Goal: Navigation & Orientation: Find specific page/section

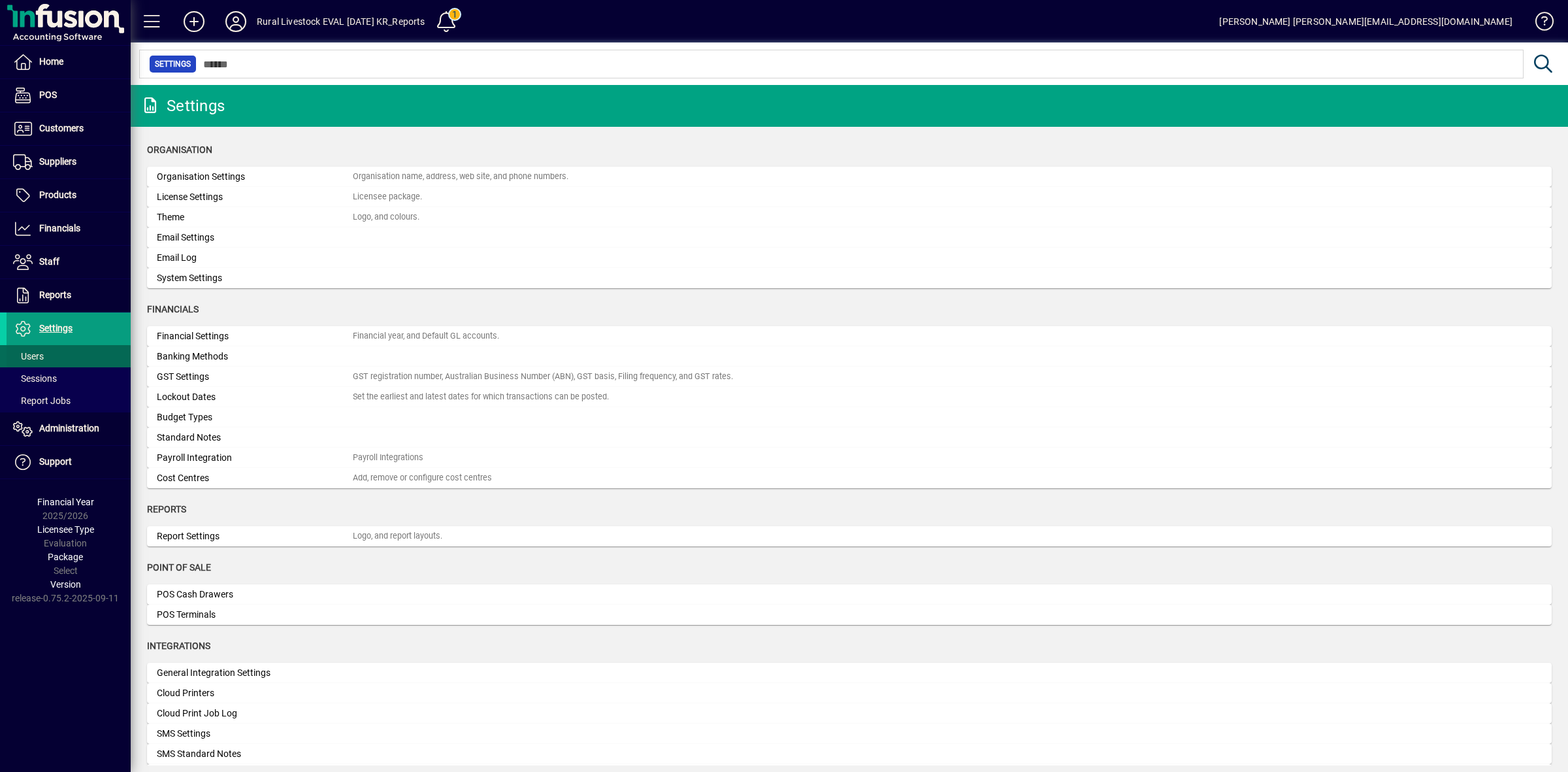
click at [42, 353] on span "Users" at bounding box center [28, 356] width 31 height 10
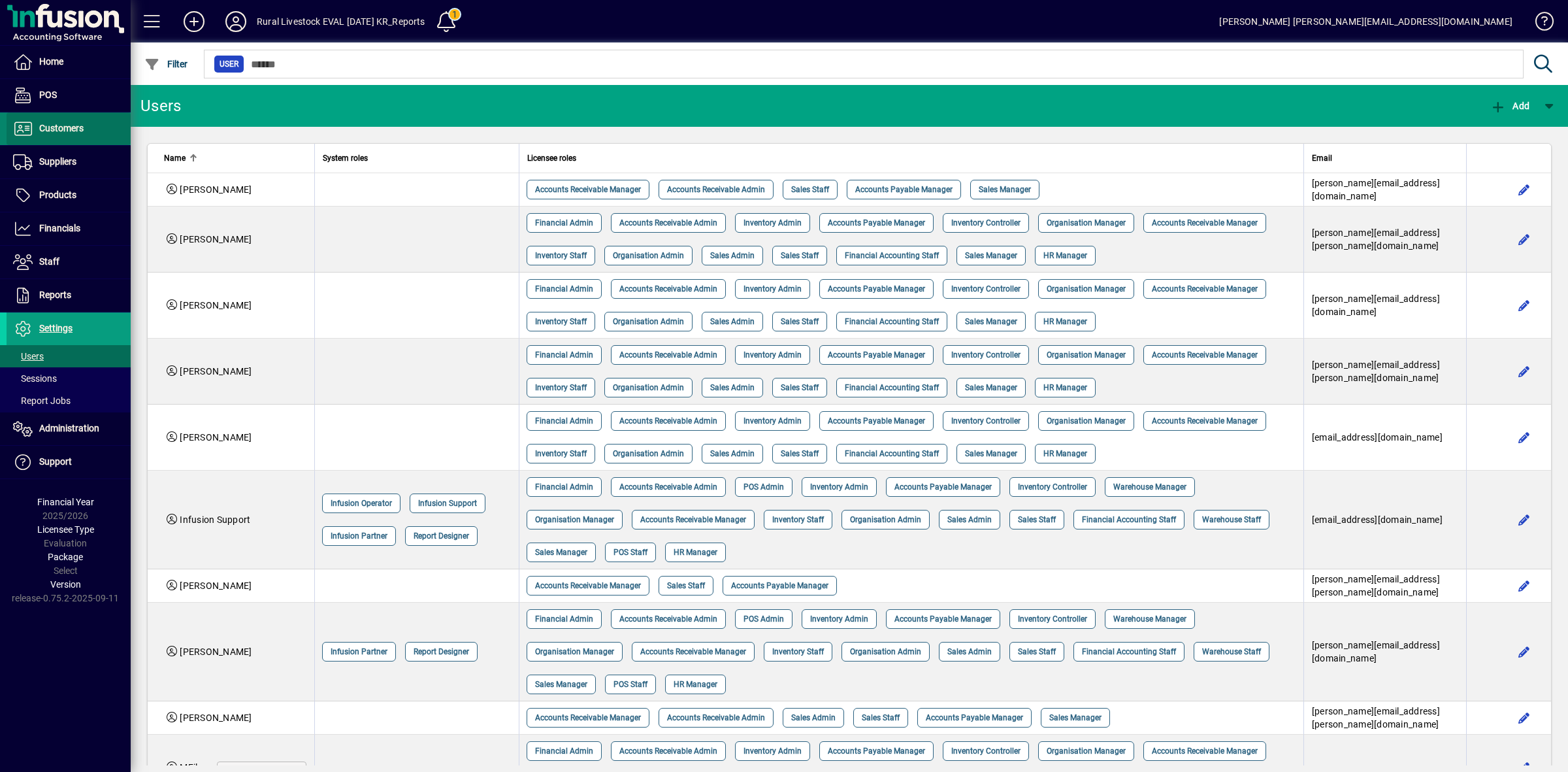
click at [68, 124] on span "Customers" at bounding box center [61, 127] width 45 height 10
click at [65, 135] on span "Customers" at bounding box center [45, 129] width 77 height 16
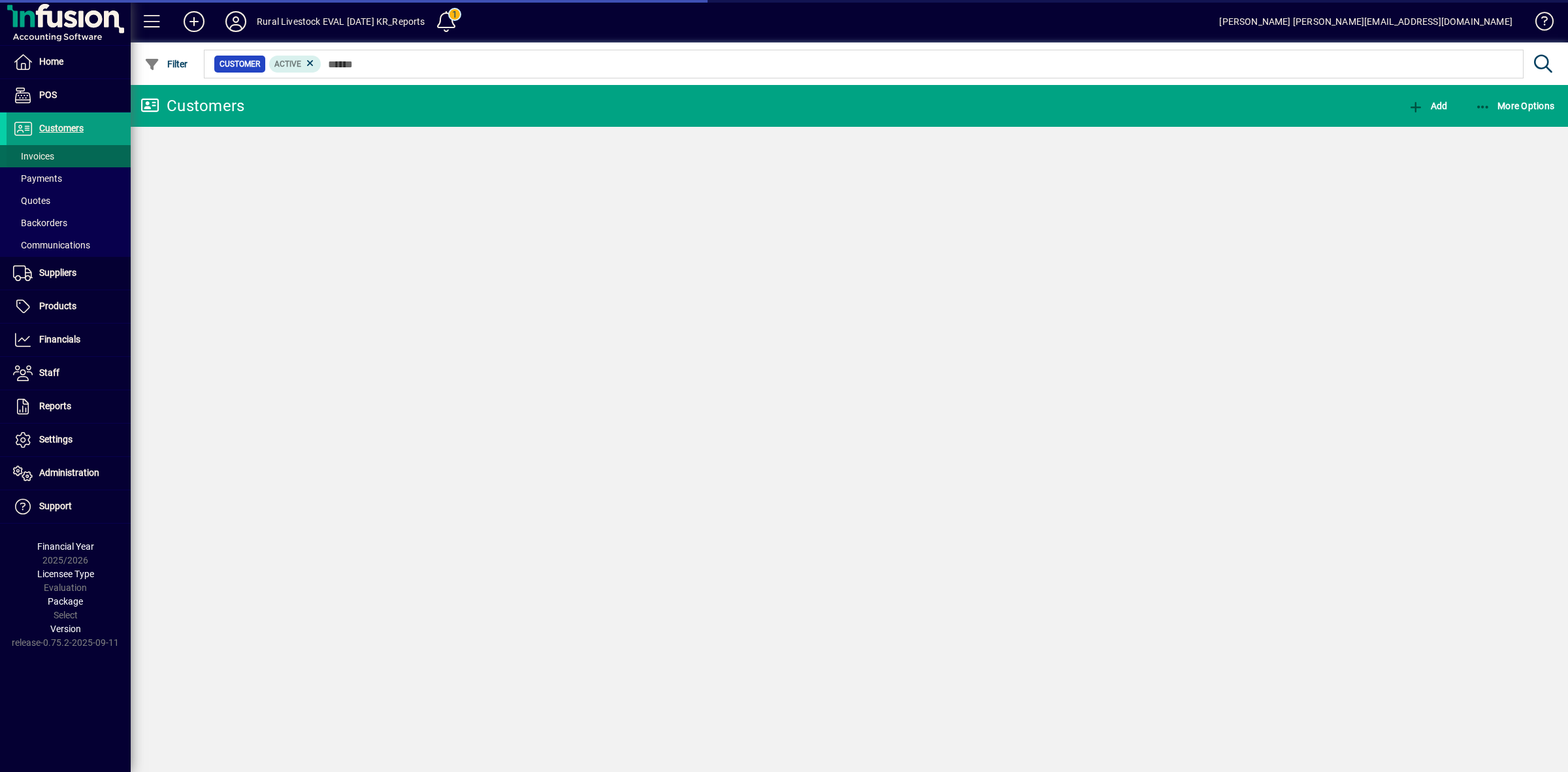
click at [51, 150] on span "Invoices" at bounding box center [30, 156] width 48 height 14
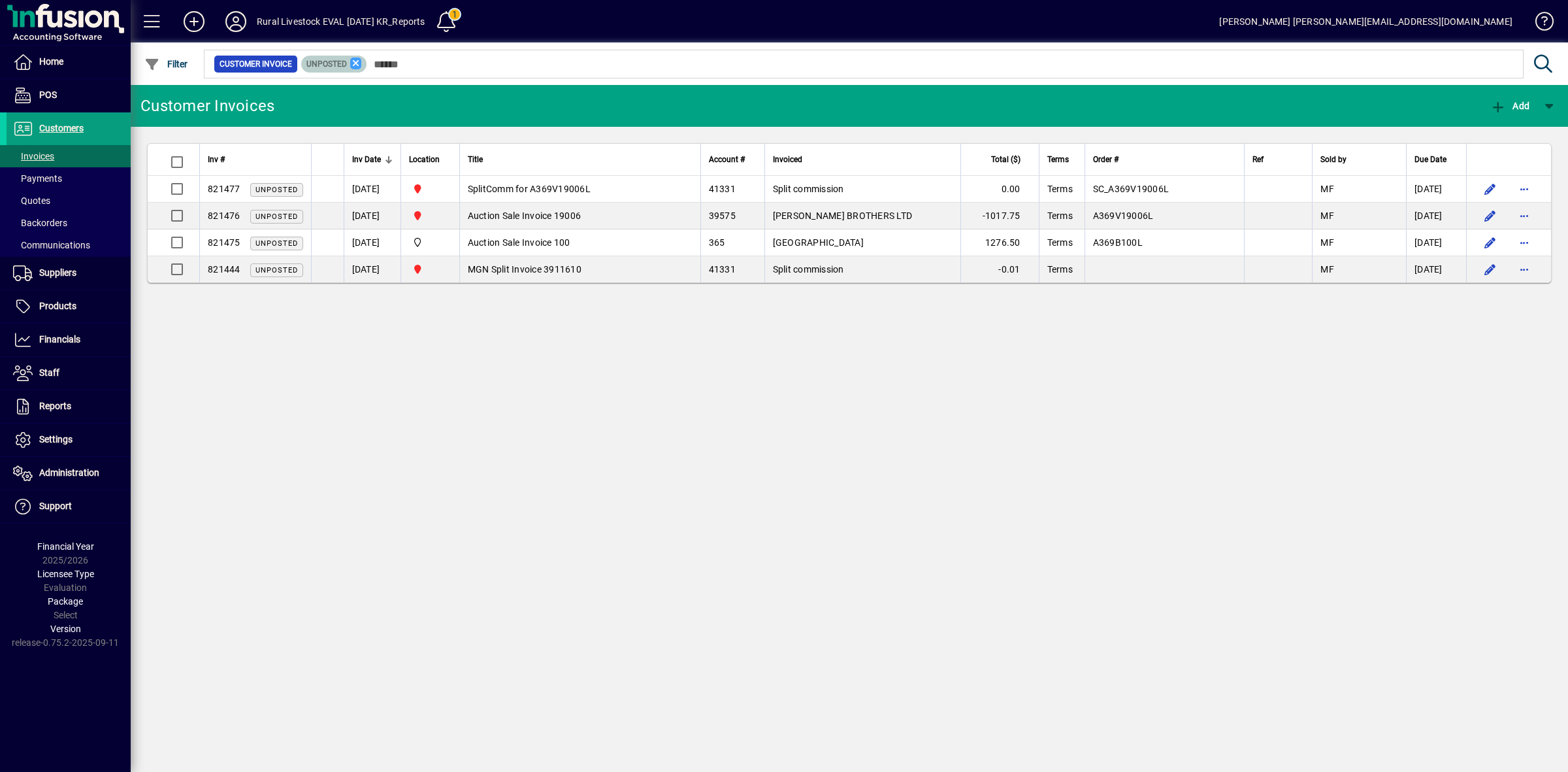
click at [356, 60] on icon at bounding box center [356, 63] width 12 height 12
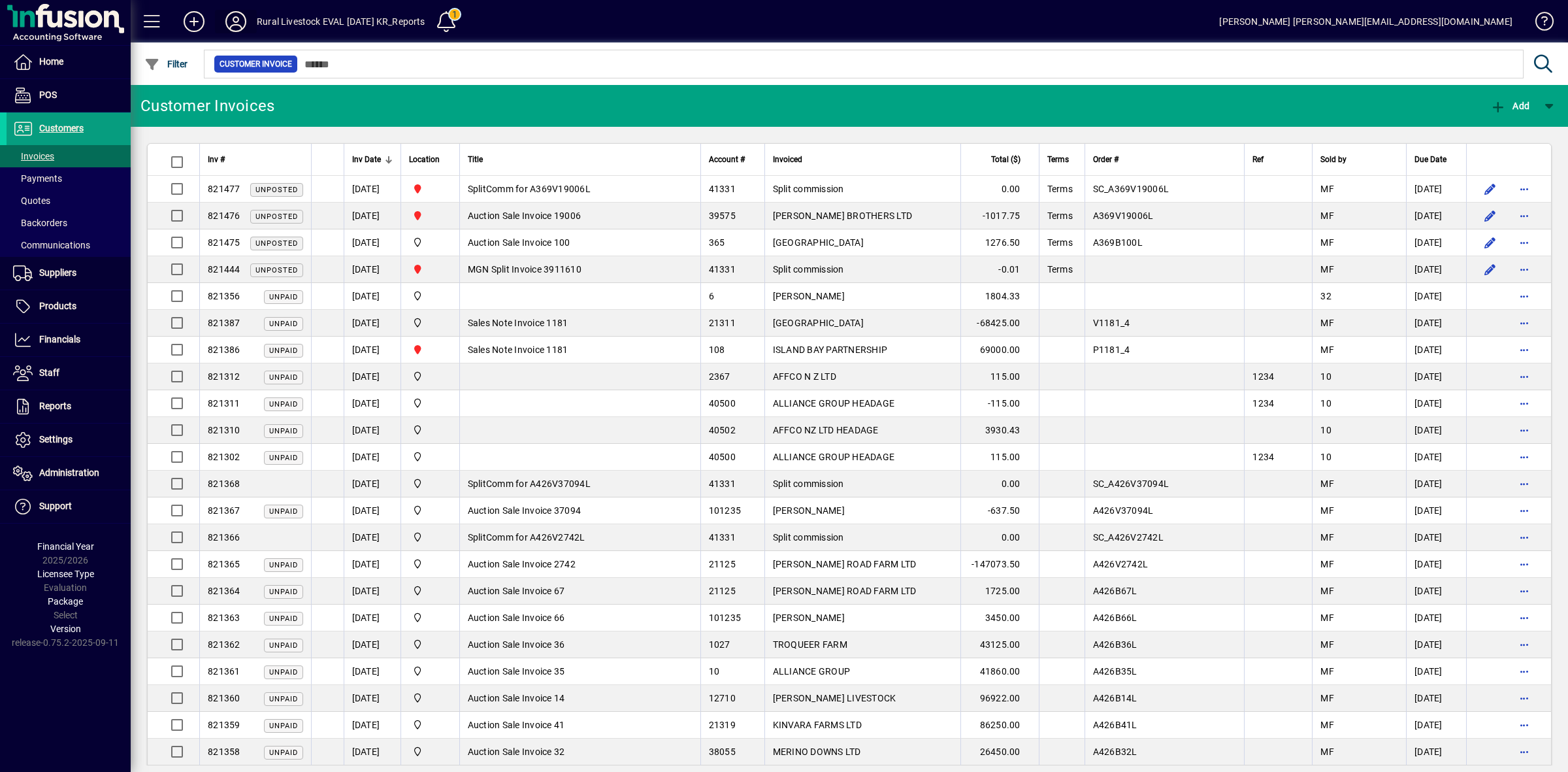
click at [245, 17] on icon at bounding box center [235, 21] width 26 height 21
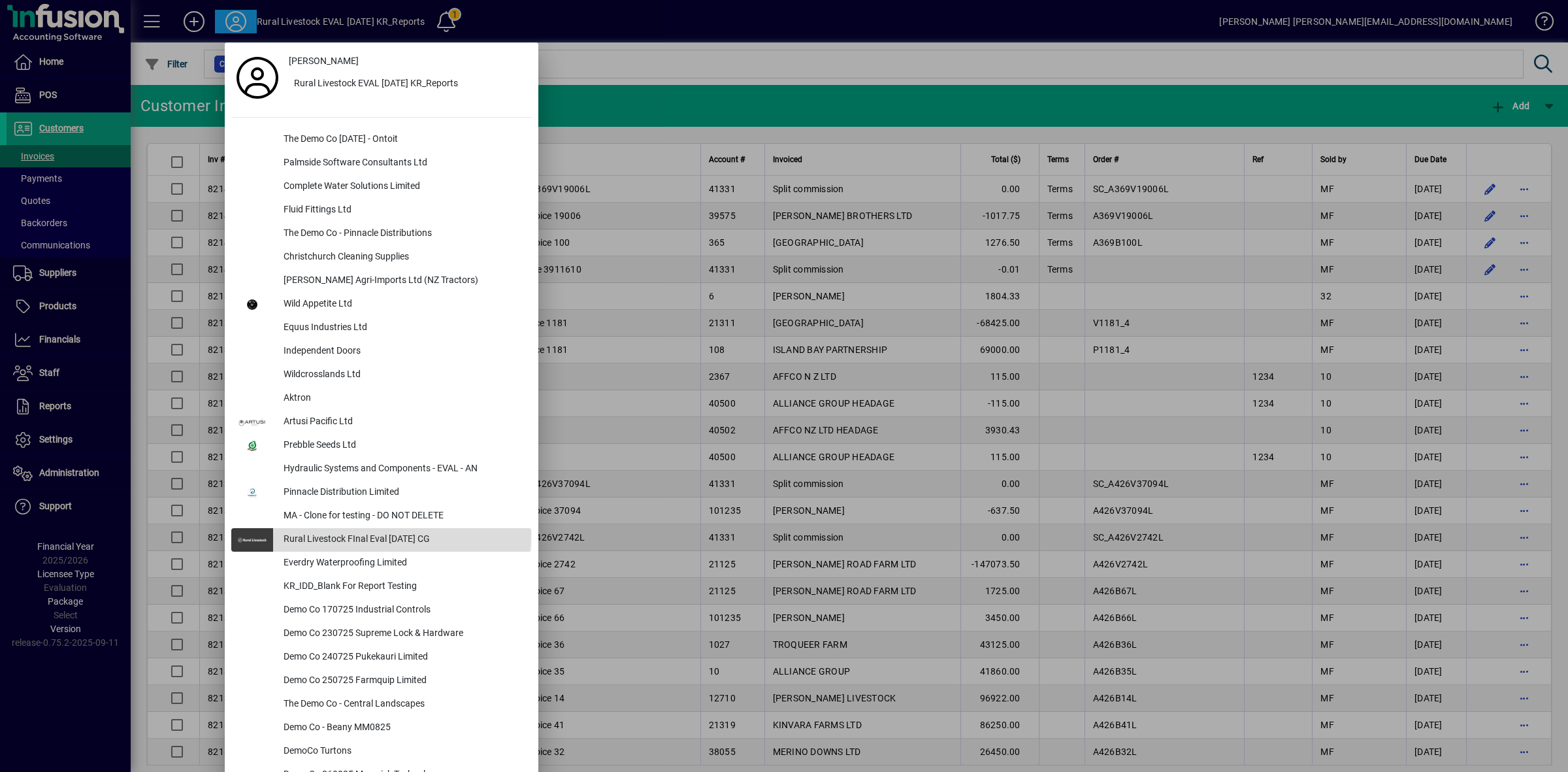
click at [381, 536] on div "Rural Livestock FInal Eval [DATE] CG" at bounding box center [402, 540] width 259 height 24
